Goal: Task Accomplishment & Management: Manage account settings

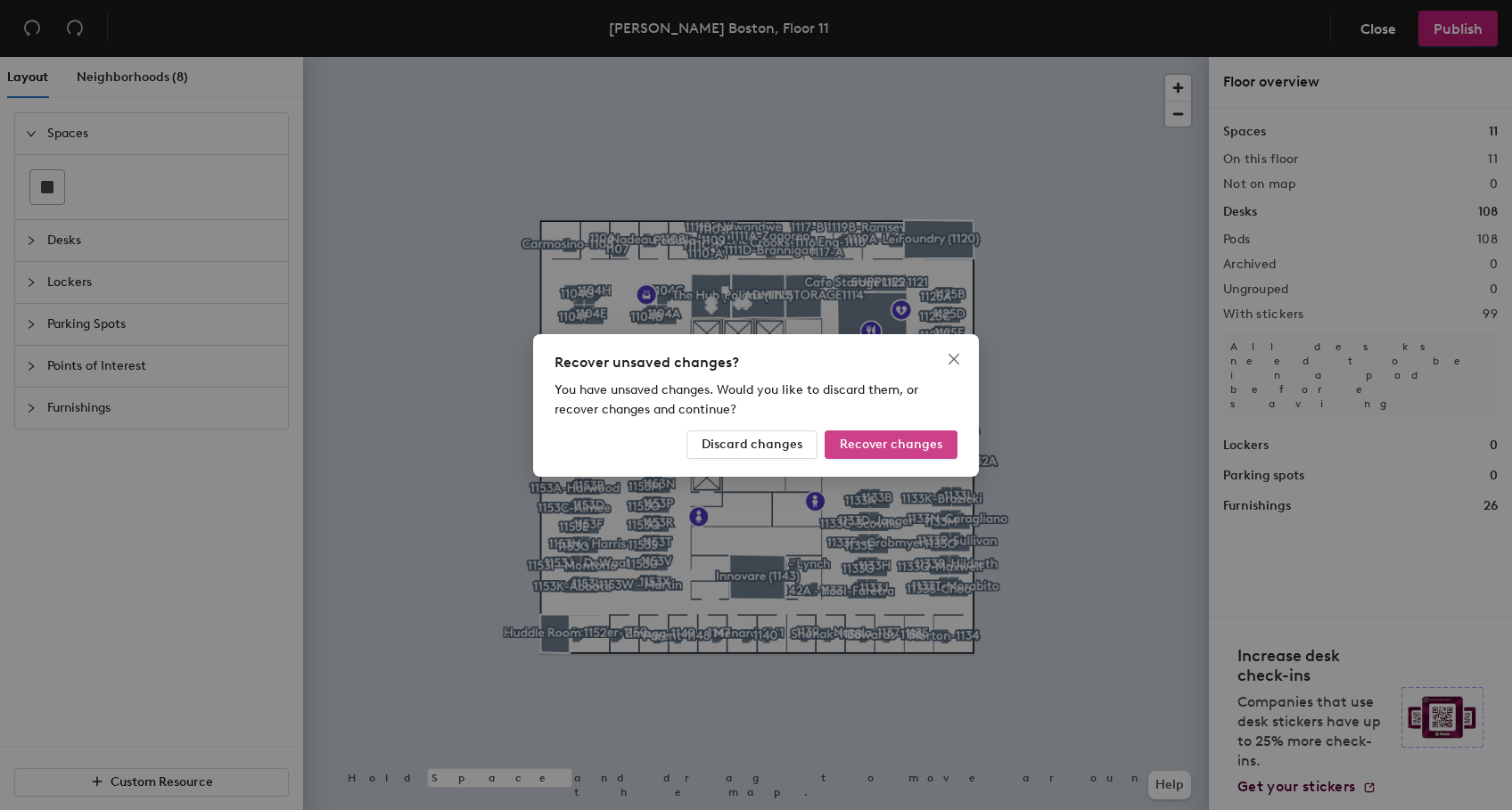
click at [899, 442] on span "Recover changes" at bounding box center [891, 444] width 103 height 15
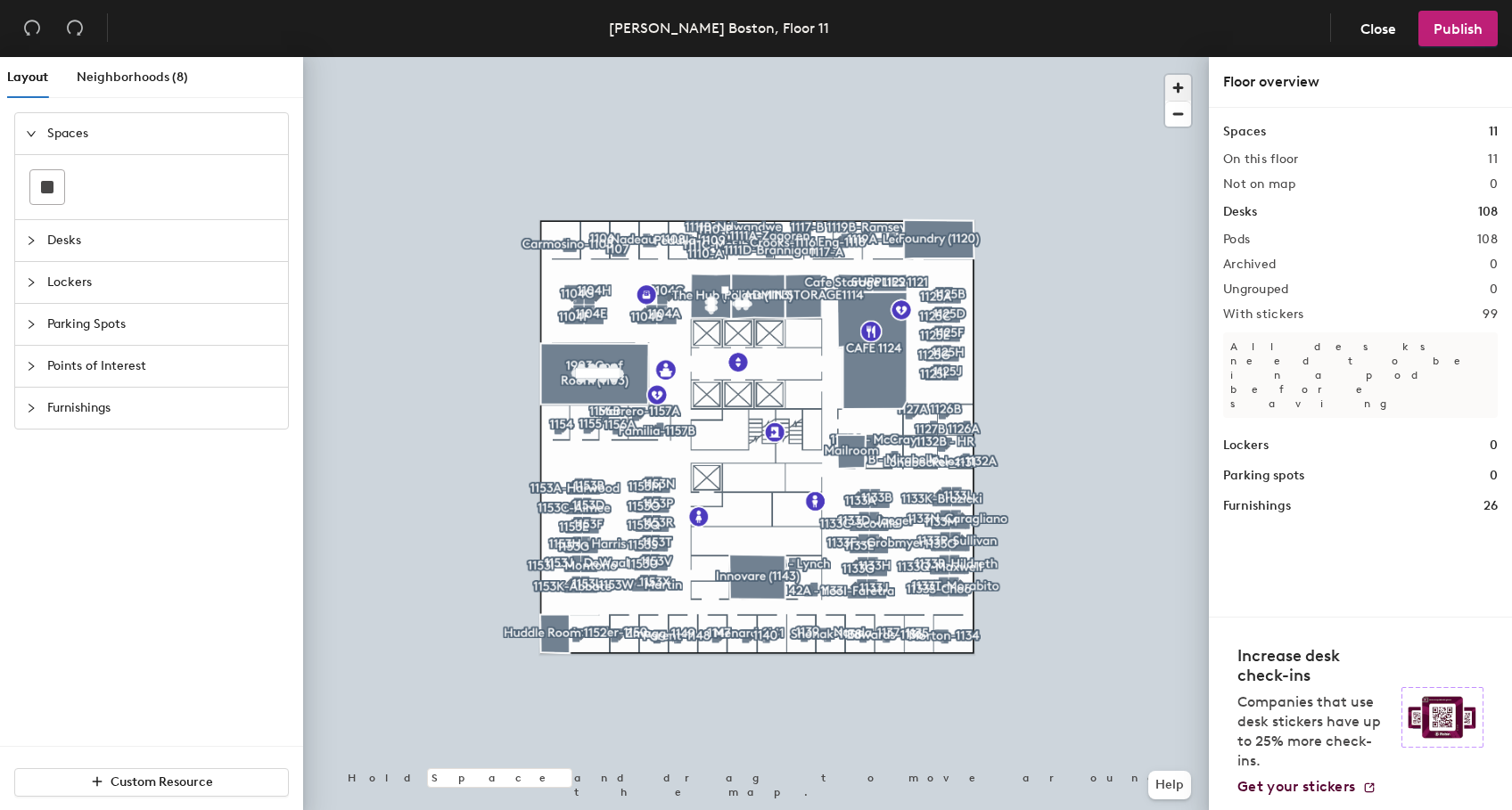
click at [1173, 81] on span "button" at bounding box center [1178, 88] width 26 height 26
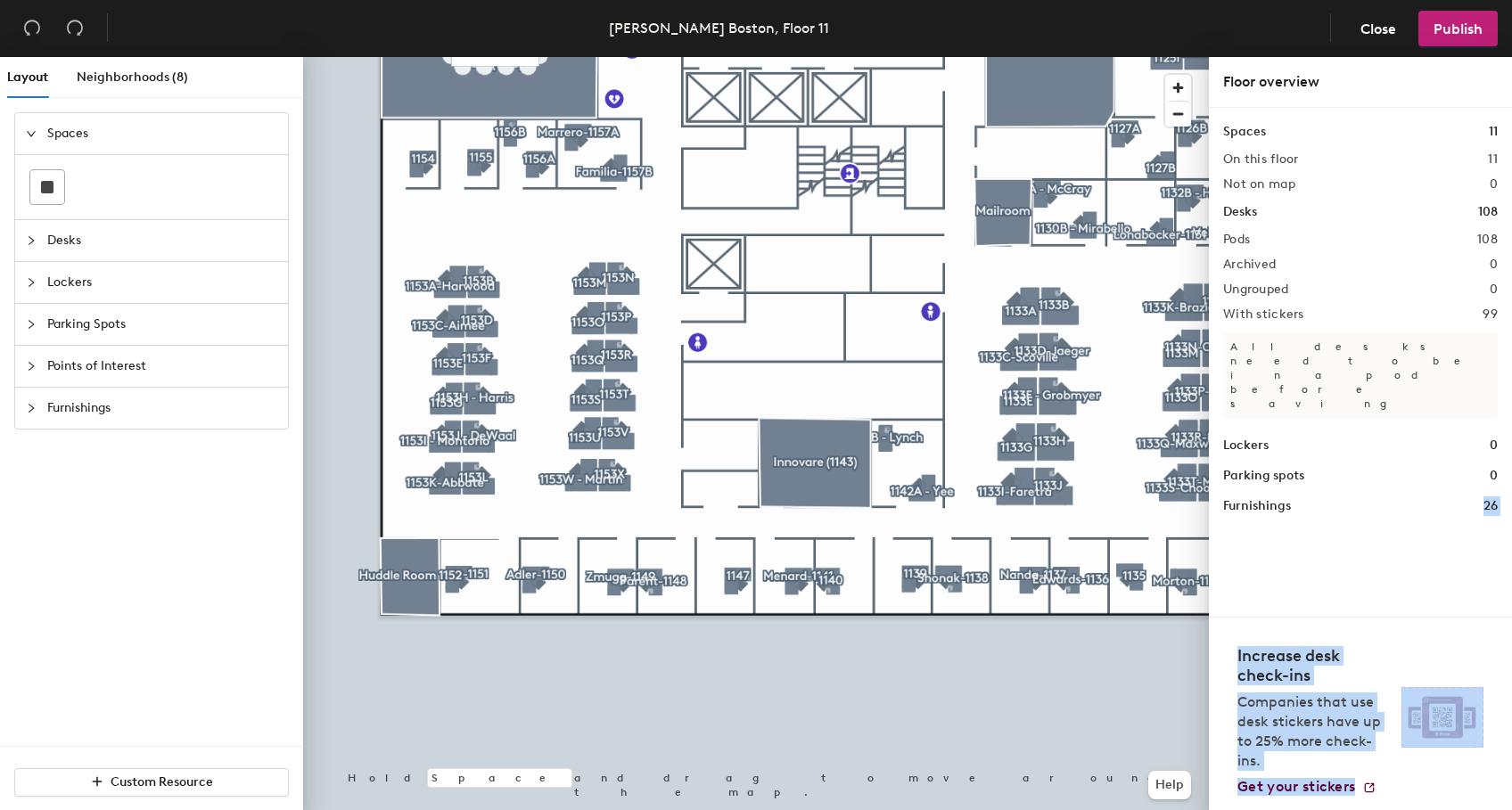
drag, startPoint x: 1415, startPoint y: 483, endPoint x: 1407, endPoint y: 618, distance: 135.2
click at [1407, 618] on div "Floor overview Spaces 11 On this floor 11 Not on map 0 Desks 108 Pods 108 Archi…" at bounding box center [1360, 437] width 303 height 760
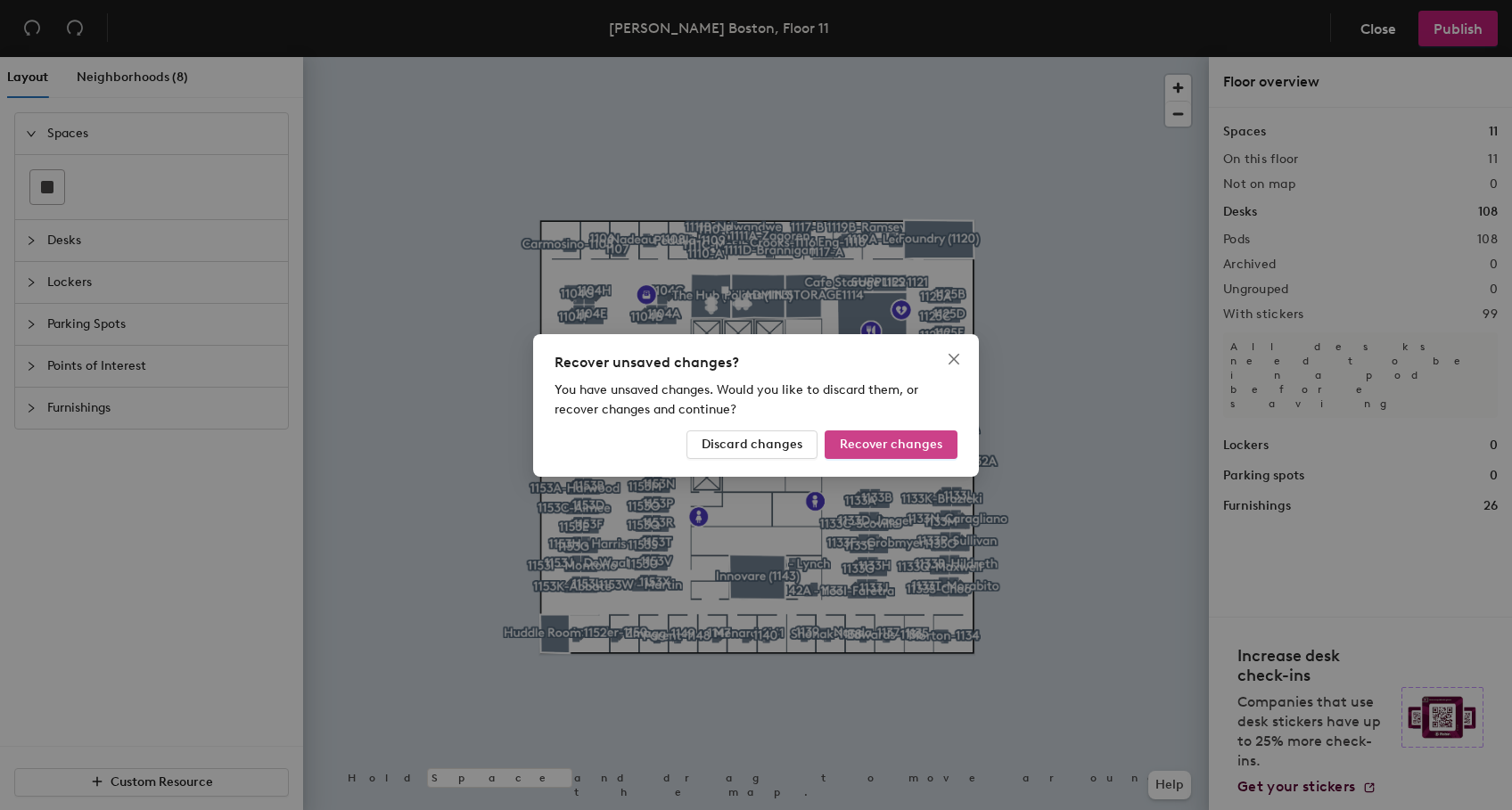
click at [940, 448] on span "Recover changes" at bounding box center [891, 444] width 103 height 15
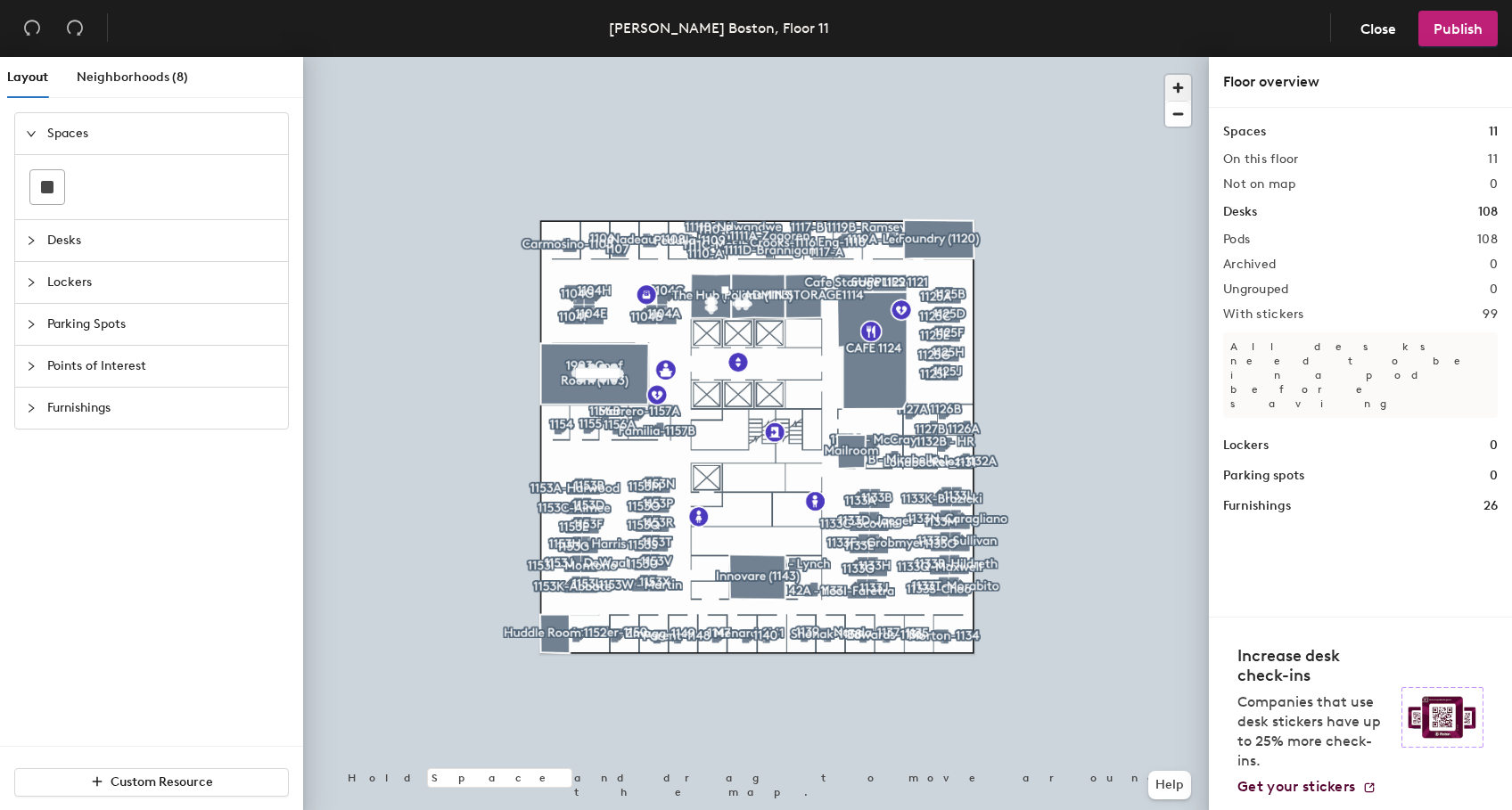
click at [1187, 86] on span "button" at bounding box center [1178, 88] width 26 height 26
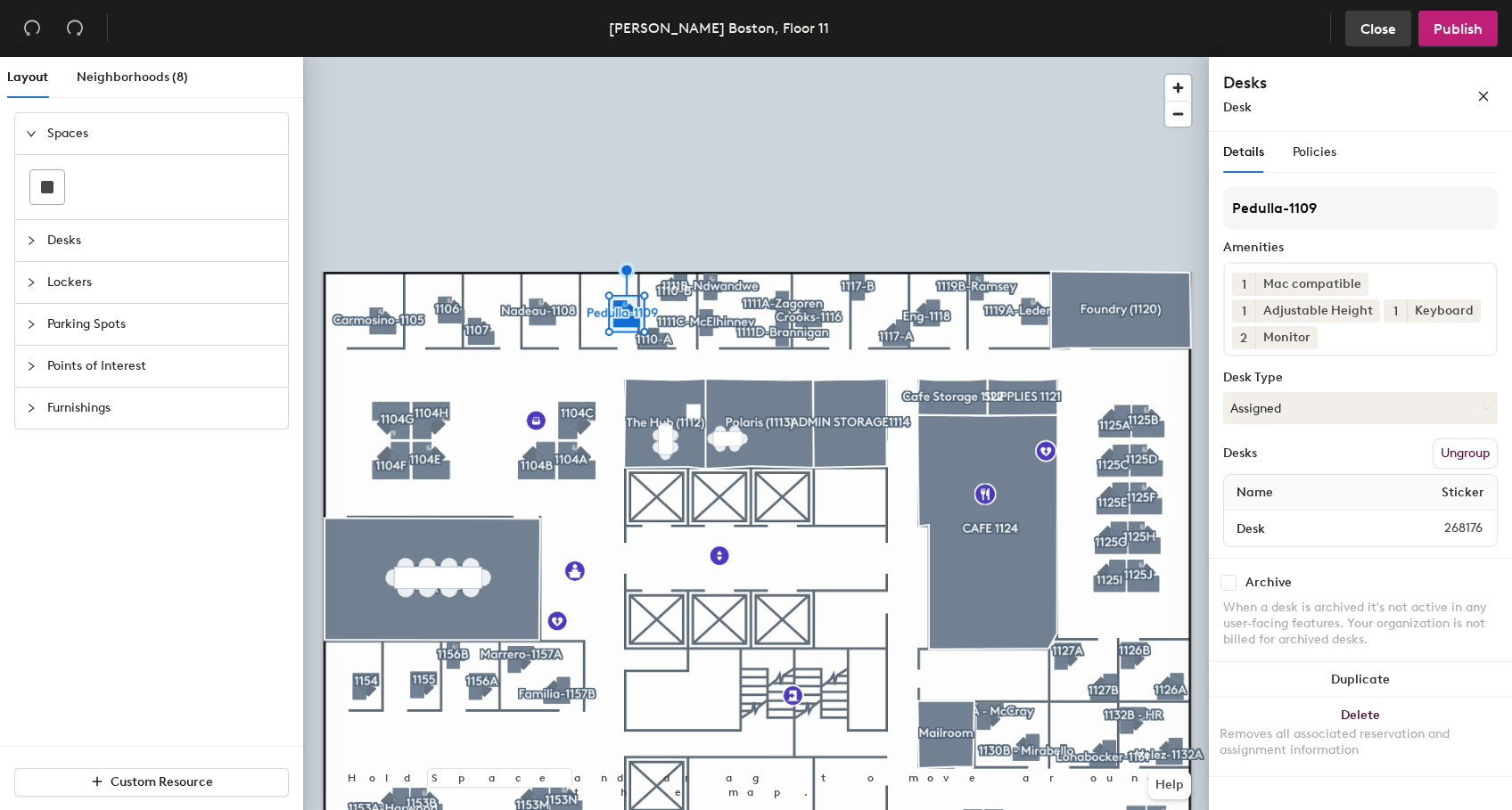
drag, startPoint x: 1183, startPoint y: 115, endPoint x: 1373, endPoint y: 30, distance: 208.1
click at [1373, 30] on span "Close" at bounding box center [1378, 29] width 36 height 17
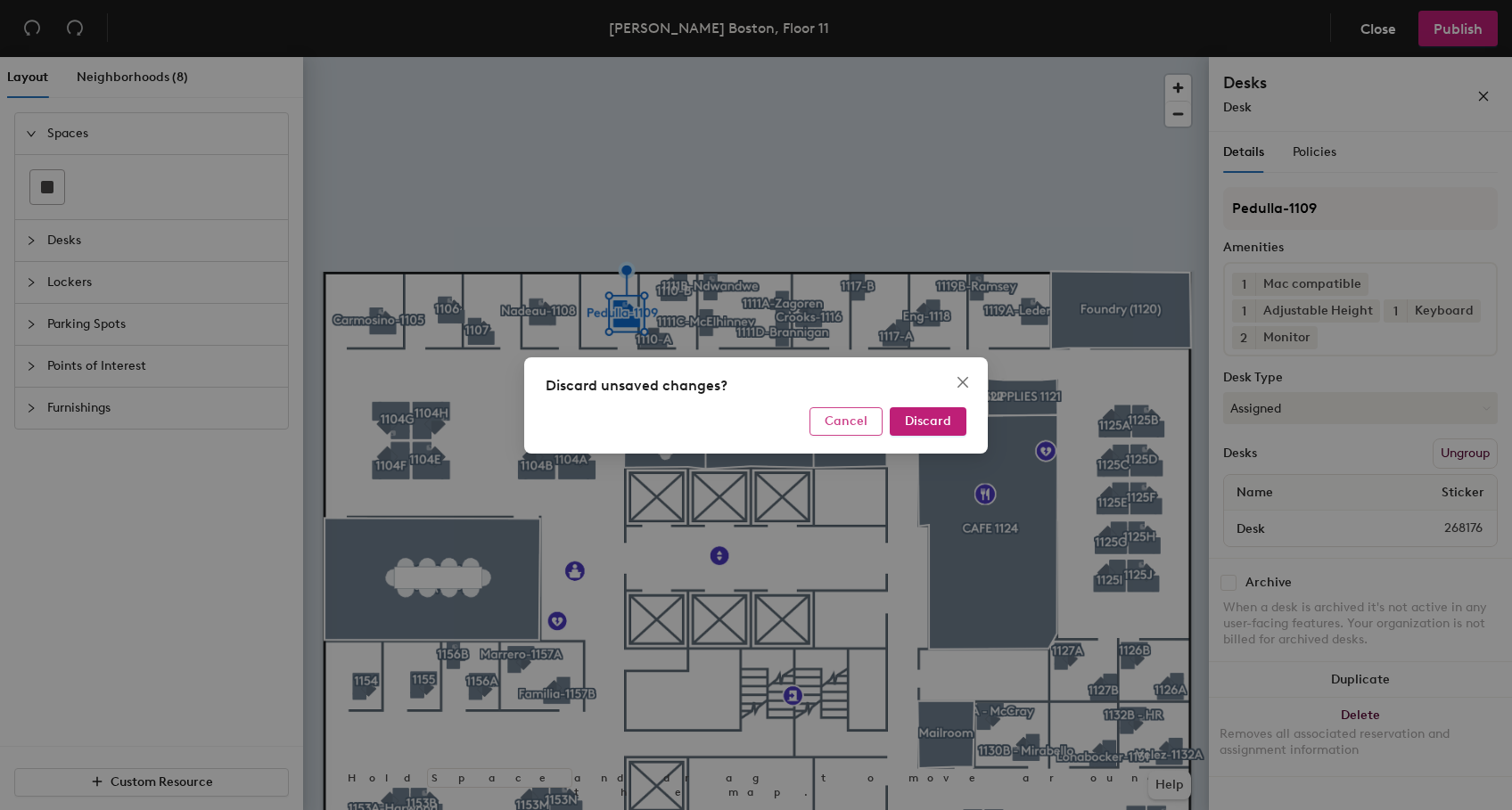
click at [859, 427] on span "Cancel" at bounding box center [846, 421] width 42 height 15
